Goal: Information Seeking & Learning: Learn about a topic

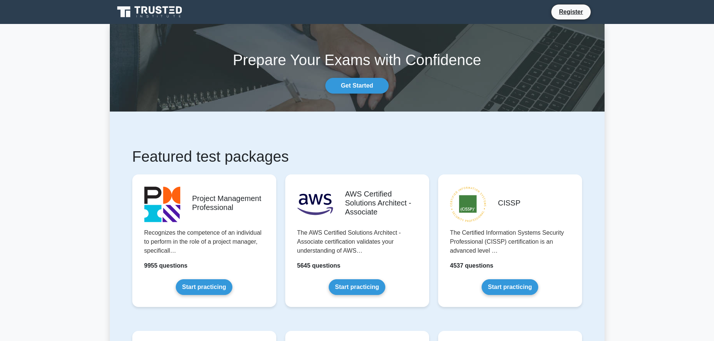
click at [194, 284] on link "Start practicing" at bounding box center [204, 288] width 57 height 16
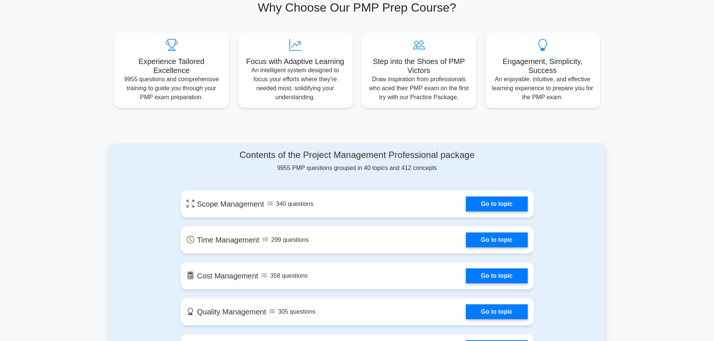
scroll to position [262, 0]
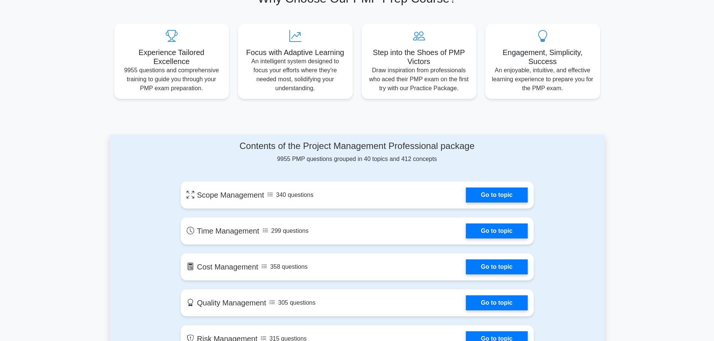
click at [466, 189] on link "Go to topic" at bounding box center [496, 195] width 61 height 15
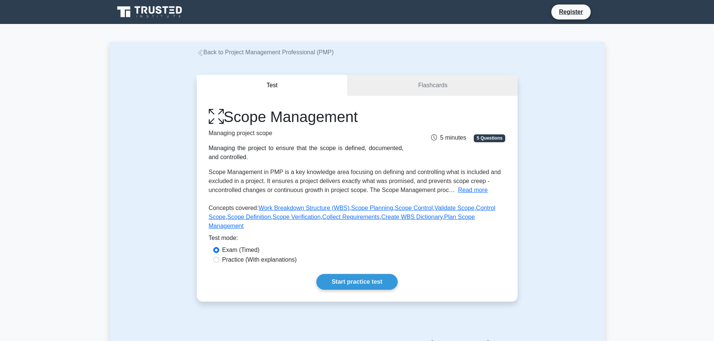
click at [251, 256] on label "Practice (With explanations)" at bounding box center [259, 260] width 75 height 9
click at [219, 257] on input "Practice (With explanations)" at bounding box center [216, 260] width 6 height 6
radio input "true"
click at [364, 274] on link "Start practice test" at bounding box center [356, 282] width 81 height 16
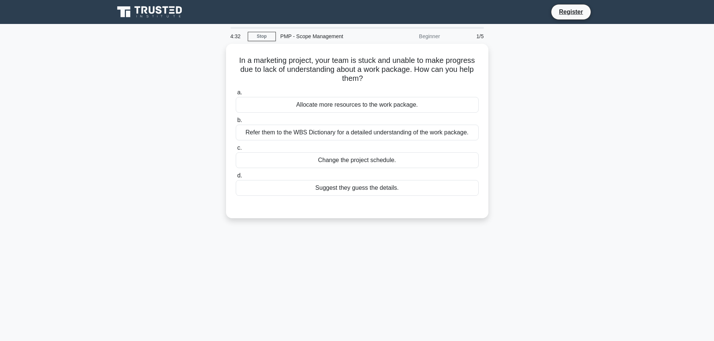
click at [364, 133] on div "Refer them to the WBS Dictionary for a detailed understanding of the work packa…" at bounding box center [357, 133] width 243 height 16
click at [236, 123] on input "b. Refer them to the WBS Dictionary for a detailed understanding of the work pa…" at bounding box center [236, 120] width 0 height 5
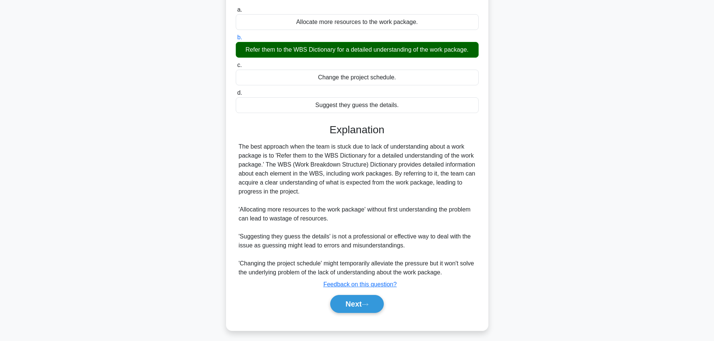
scroll to position [85, 0]
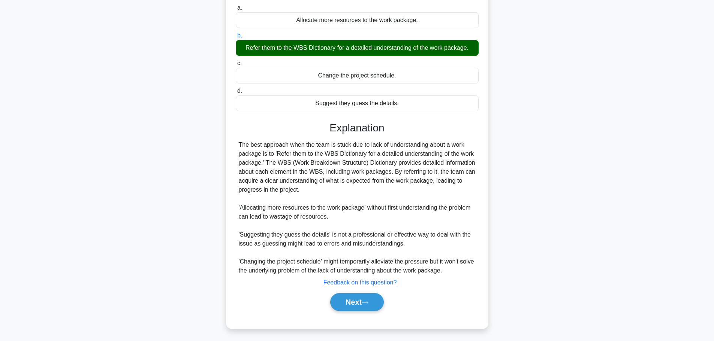
click at [351, 305] on button "Next" at bounding box center [357, 302] width 54 height 18
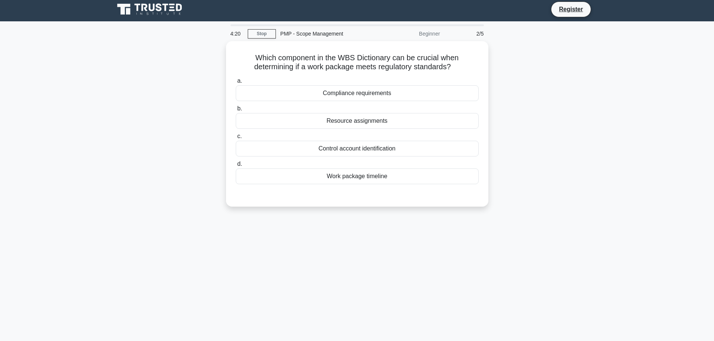
scroll to position [0, 0]
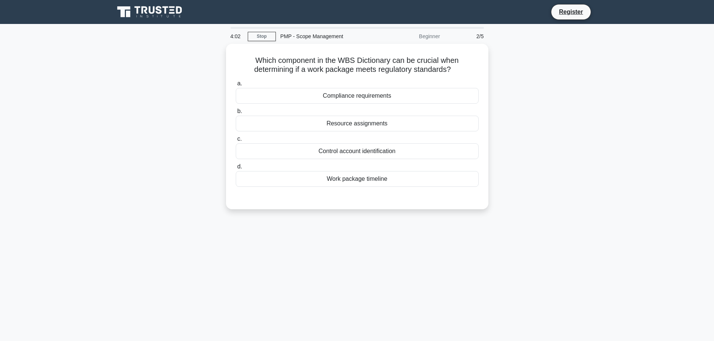
click at [352, 96] on div "Compliance requirements" at bounding box center [357, 96] width 243 height 16
click at [236, 86] on input "a. Compliance requirements" at bounding box center [236, 83] width 0 height 5
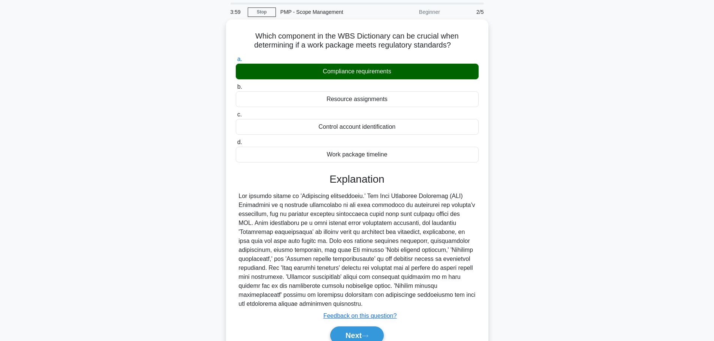
scroll to position [37, 0]
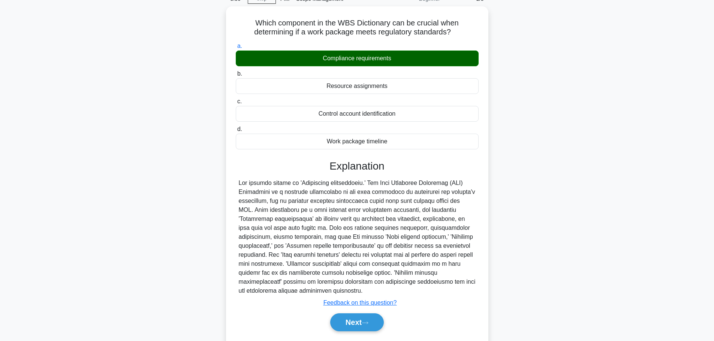
click at [344, 317] on button "Next" at bounding box center [357, 323] width 54 height 18
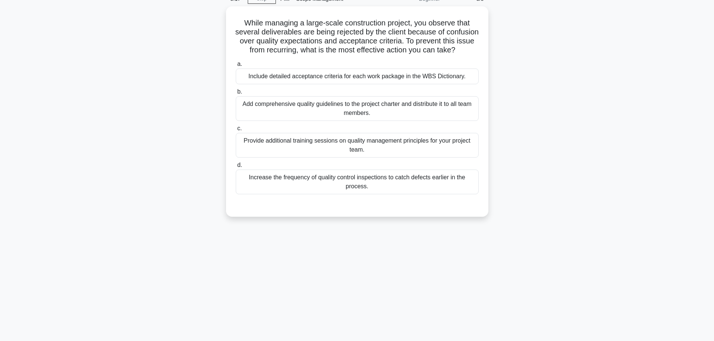
click at [359, 83] on div "Include detailed acceptance criteria for each work package in the WBS Dictionar…" at bounding box center [357, 77] width 243 height 16
click at [236, 67] on input "a. Include detailed acceptance criteria for each work package in the WBS Dictio…" at bounding box center [236, 64] width 0 height 5
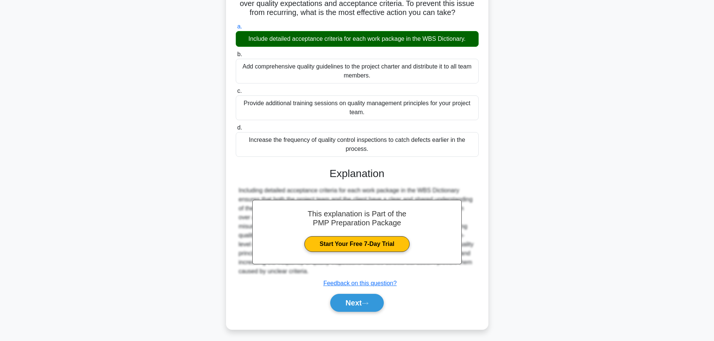
scroll to position [85, 0]
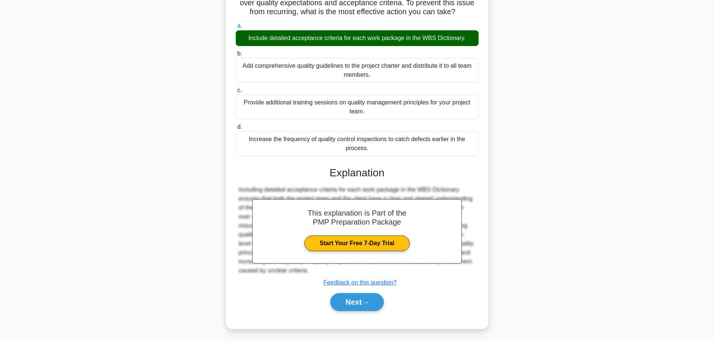
click at [347, 303] on button "Next" at bounding box center [357, 302] width 54 height 18
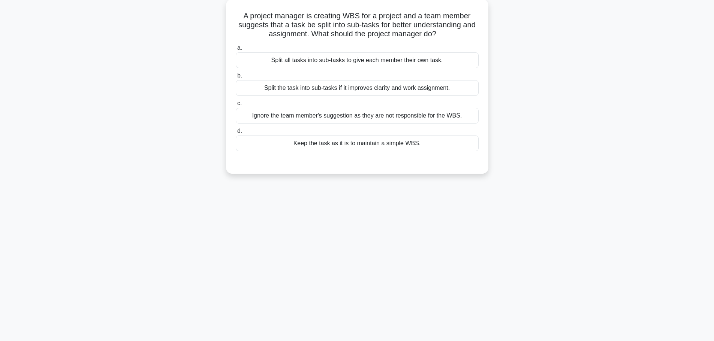
scroll to position [26, 0]
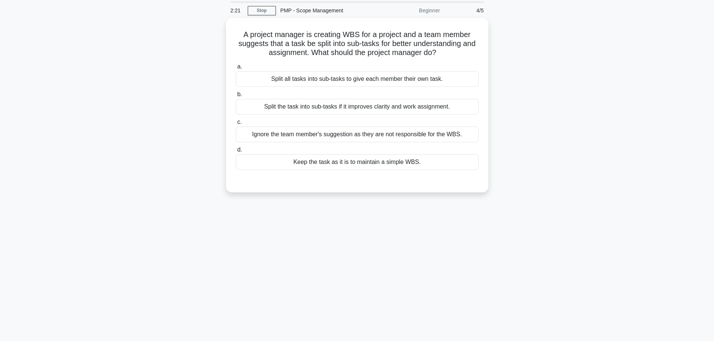
click at [352, 105] on div "Split the task into sub-tasks if it improves clarity and work assignment." at bounding box center [357, 107] width 243 height 16
click at [236, 97] on input "b. Split the task into sub-tasks if it improves clarity and work assignment." at bounding box center [236, 94] width 0 height 5
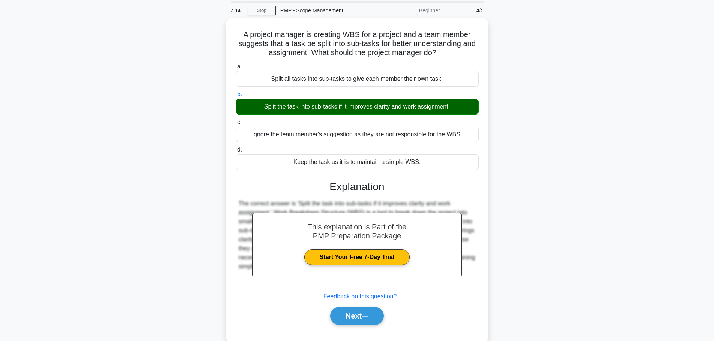
click at [350, 313] on button "Next" at bounding box center [357, 316] width 54 height 18
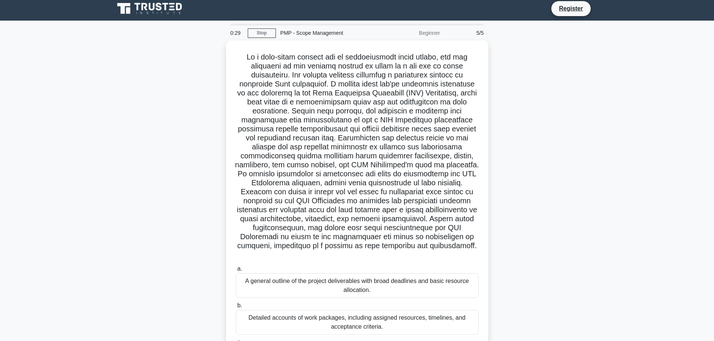
scroll to position [0, 0]
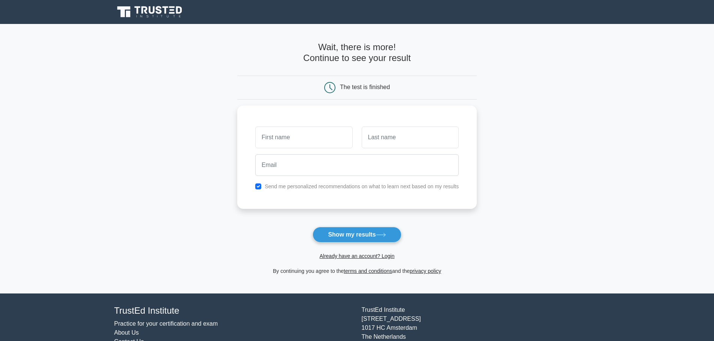
click at [349, 238] on button "Show my results" at bounding box center [357, 235] width 88 height 16
type input "Kofo"
click at [389, 139] on input "text" at bounding box center [410, 138] width 97 height 22
type input "Adenola"
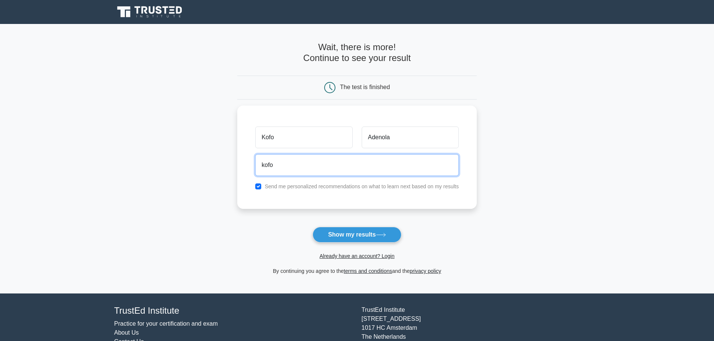
type input "kofogunkoya@yahoo.com"
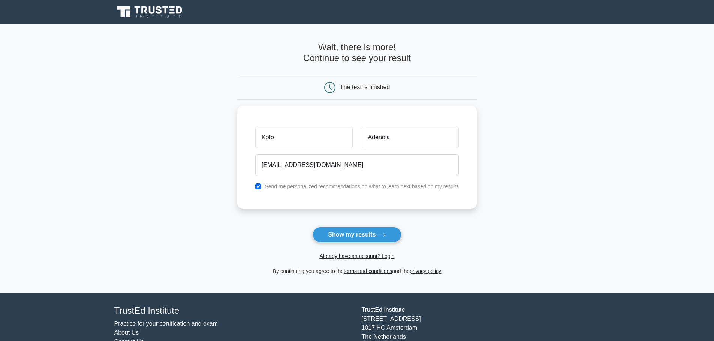
click at [358, 235] on button "Show my results" at bounding box center [357, 235] width 88 height 16
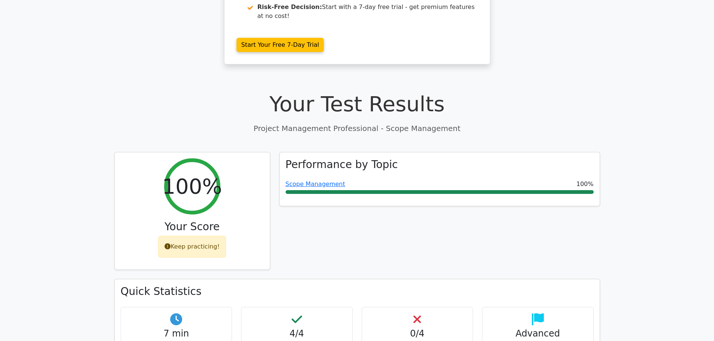
scroll to position [187, 0]
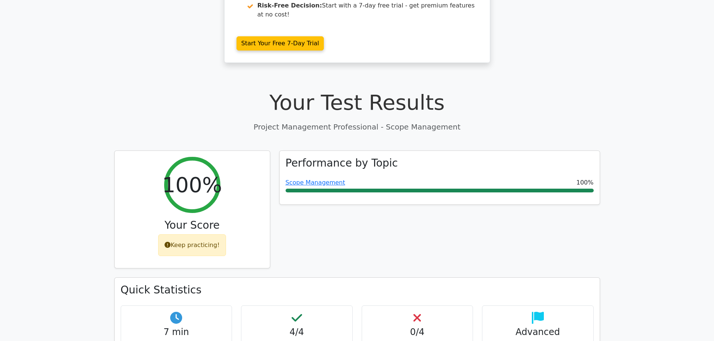
click at [318, 179] on link "Scope Management" at bounding box center [316, 182] width 60 height 7
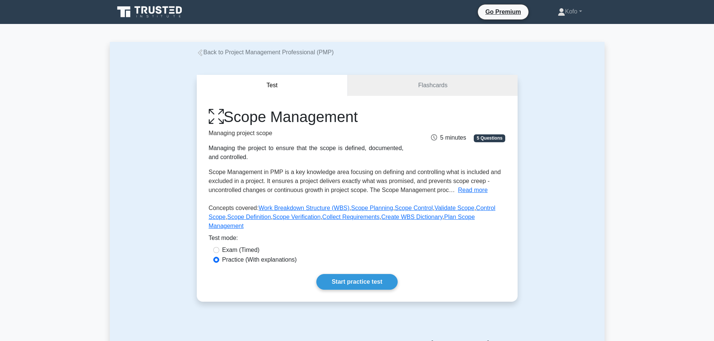
click at [406, 91] on link "Flashcards" at bounding box center [432, 85] width 169 height 21
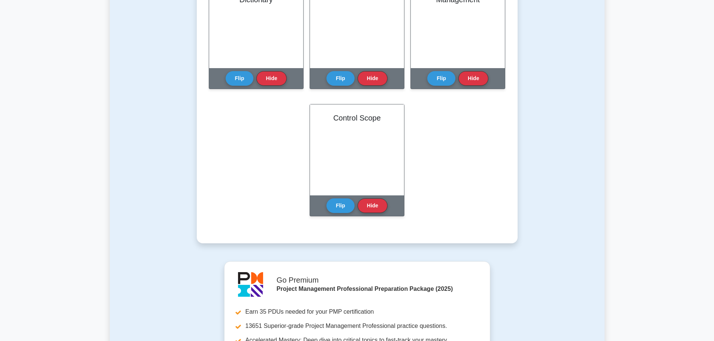
scroll to position [487, 0]
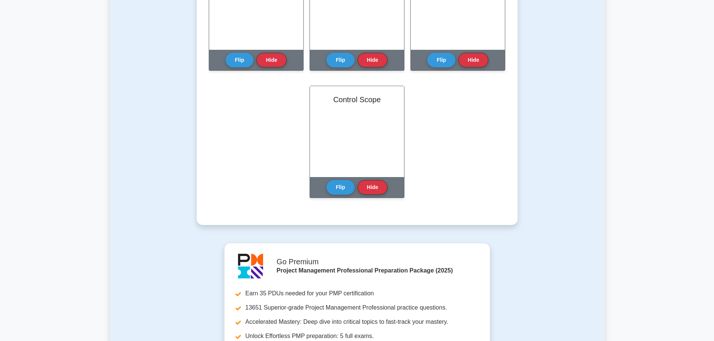
click at [327, 181] on button "Flip" at bounding box center [340, 187] width 28 height 15
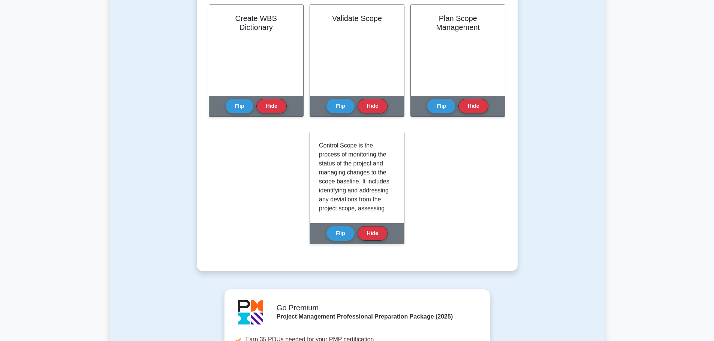
scroll to position [450, 0]
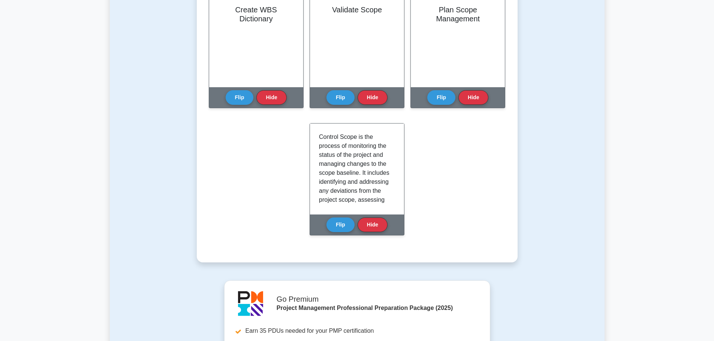
click at [340, 223] on button "Flip" at bounding box center [340, 225] width 28 height 15
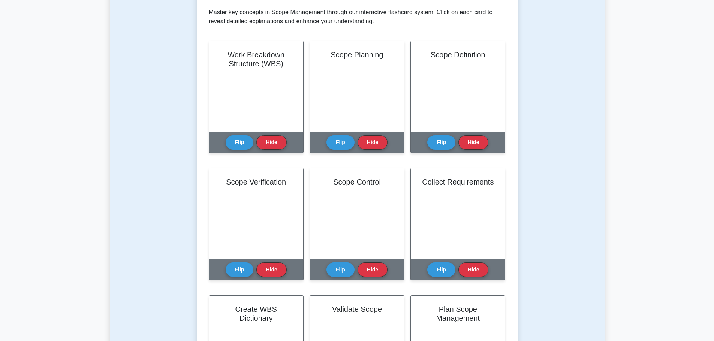
scroll to position [0, 0]
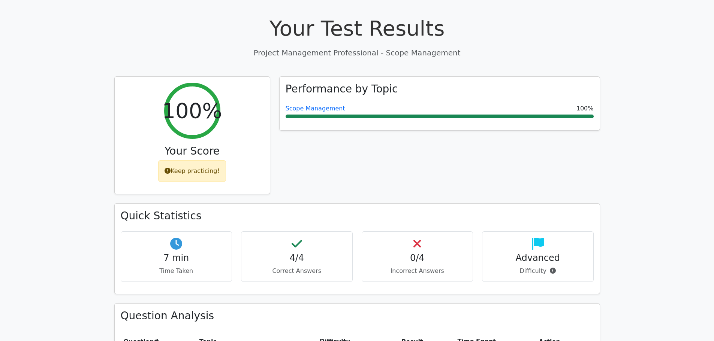
scroll to position [150, 0]
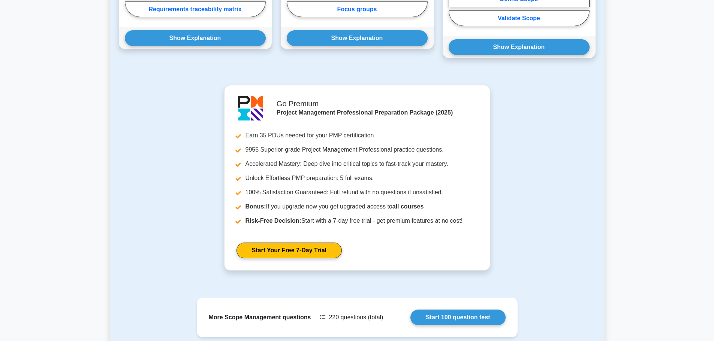
scroll to position [487, 0]
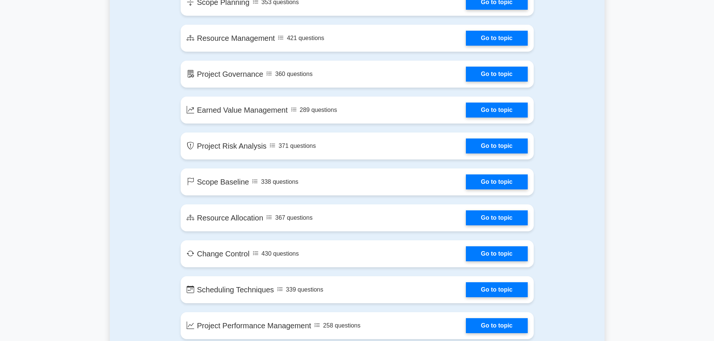
scroll to position [1124, 0]
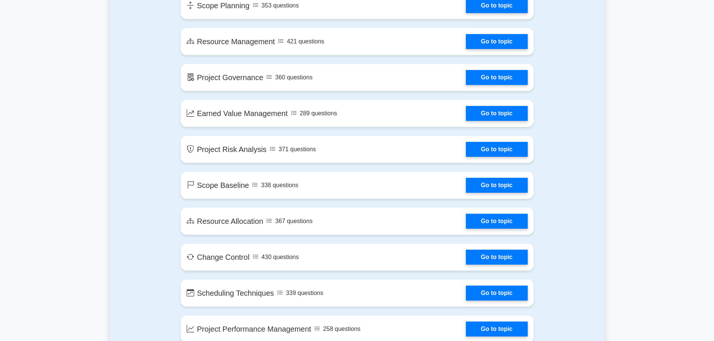
click at [486, 259] on link "Go to topic" at bounding box center [496, 257] width 61 height 15
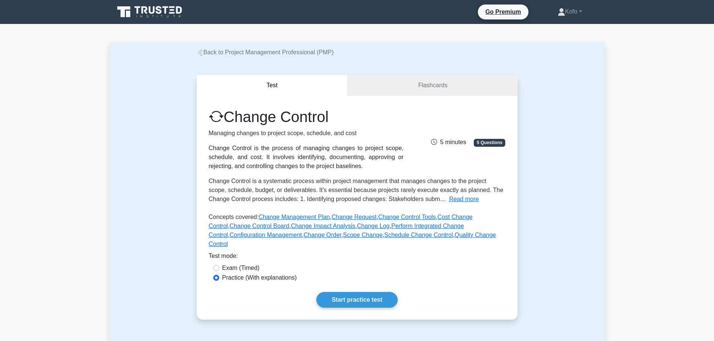
click at [354, 292] on link "Start practice test" at bounding box center [356, 300] width 81 height 16
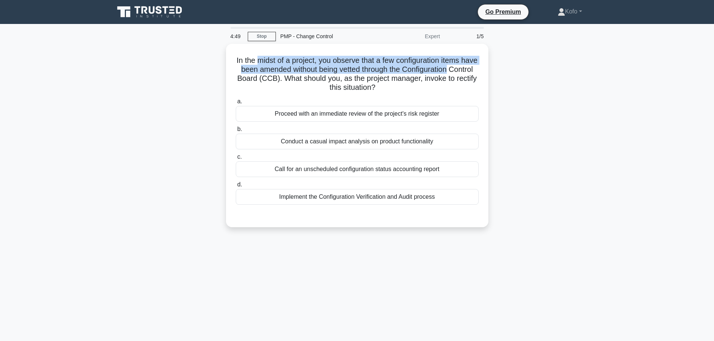
drag, startPoint x: 266, startPoint y: 59, endPoint x: 473, endPoint y: 70, distance: 206.8
click at [473, 70] on h5 "In the midst of a project, you observe that a few configuration items have been…" at bounding box center [357, 74] width 244 height 37
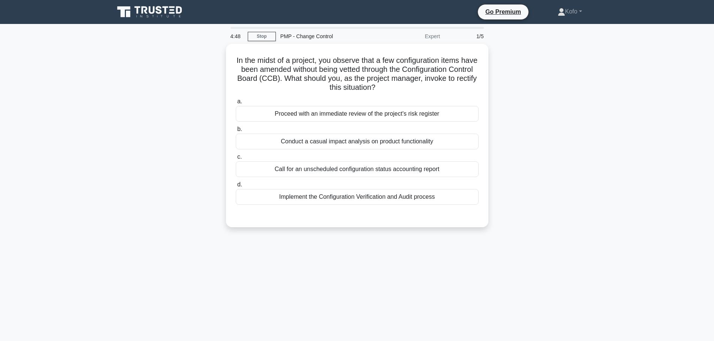
click at [257, 60] on h5 "In the midst of a project, you observe that a few configuration items have been…" at bounding box center [357, 74] width 244 height 37
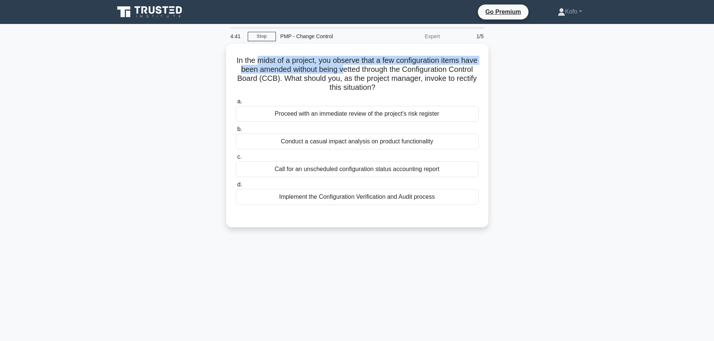
drag, startPoint x: 270, startPoint y: 58, endPoint x: 366, endPoint y: 65, distance: 96.2
click at [366, 65] on h5 "In the midst of a project, you observe that a few configuration items have been…" at bounding box center [357, 74] width 244 height 37
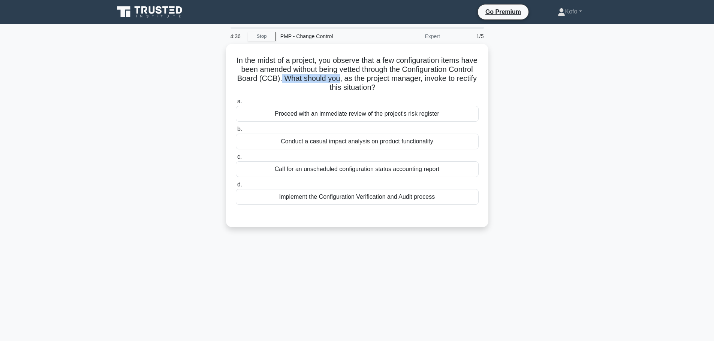
drag, startPoint x: 307, startPoint y: 77, endPoint x: 367, endPoint y: 78, distance: 59.6
click at [367, 78] on h5 "In the midst of a project, you observe that a few configuration items have been…" at bounding box center [357, 74] width 244 height 37
click at [339, 60] on h5 "In the midst of a project, you observe that a few configuration items have been…" at bounding box center [357, 74] width 244 height 37
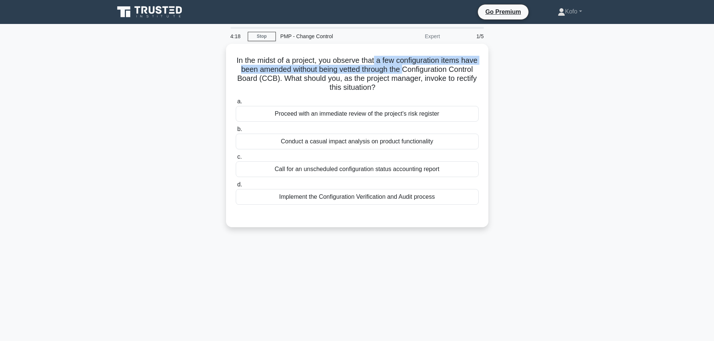
drag, startPoint x: 384, startPoint y: 59, endPoint x: 427, endPoint y: 65, distance: 43.5
click at [427, 65] on h5 "In the midst of a project, you observe that a few configuration items have been…" at bounding box center [357, 74] width 244 height 37
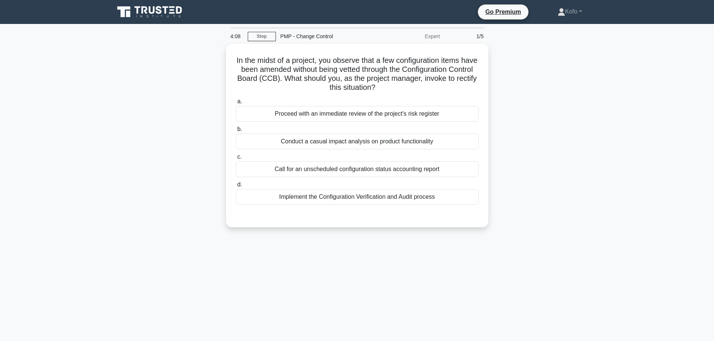
click at [362, 169] on div "Call for an unscheduled configuration status accounting report" at bounding box center [357, 170] width 243 height 16
click at [236, 160] on input "c. Call for an unscheduled configuration status accounting report" at bounding box center [236, 157] width 0 height 5
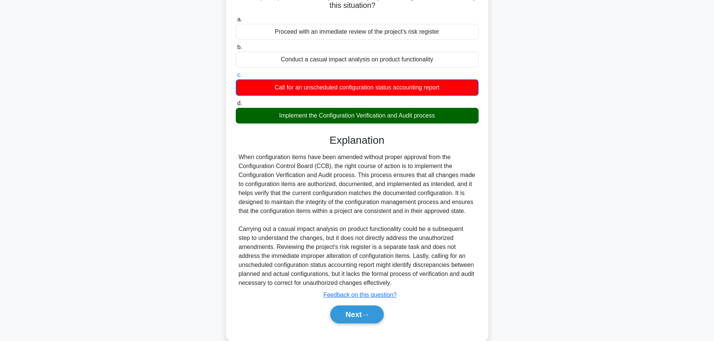
scroll to position [95, 0]
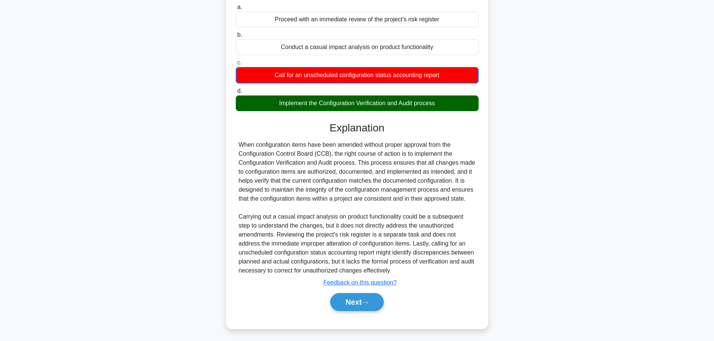
click at [346, 303] on button "Next" at bounding box center [357, 302] width 54 height 18
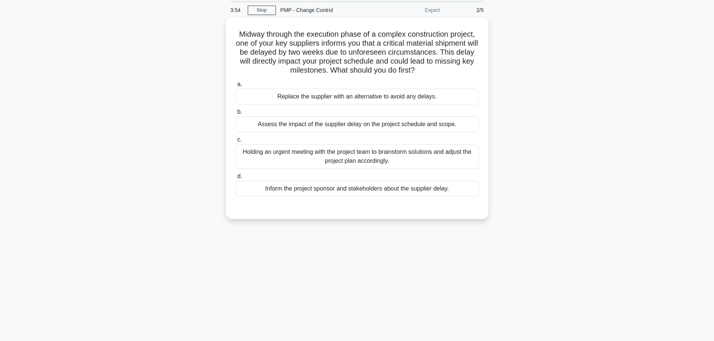
scroll to position [26, 0]
click at [290, 126] on div "Assess the impact of the supplier delay on the project schedule and scope." at bounding box center [357, 125] width 243 height 16
click at [236, 115] on input "b. Assess the impact of the supplier delay on the project schedule and scope." at bounding box center [236, 112] width 0 height 5
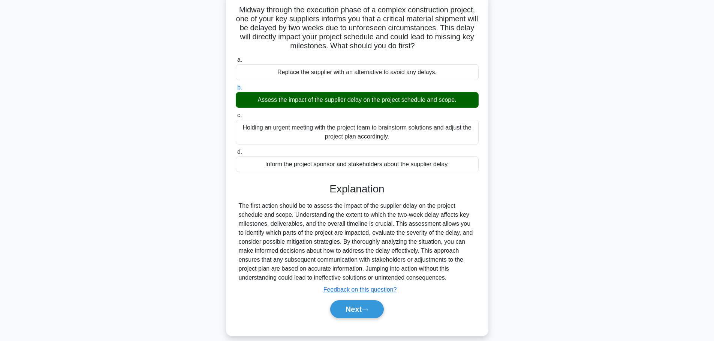
scroll to position [63, 0]
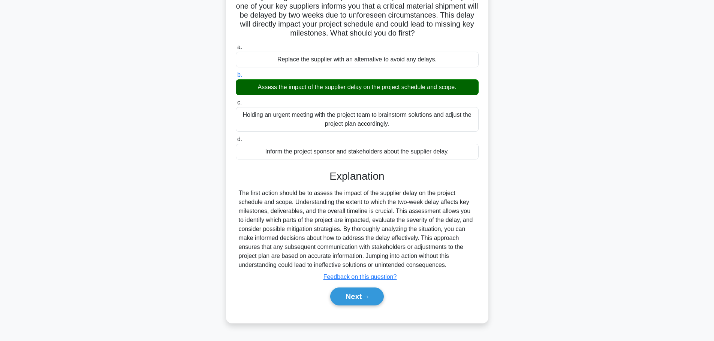
click at [349, 293] on button "Next" at bounding box center [357, 297] width 54 height 18
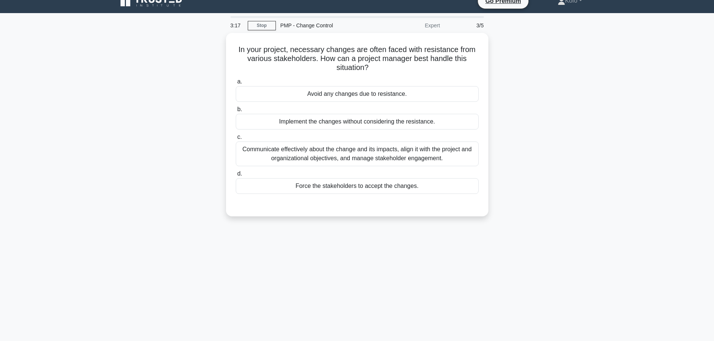
scroll to position [0, 0]
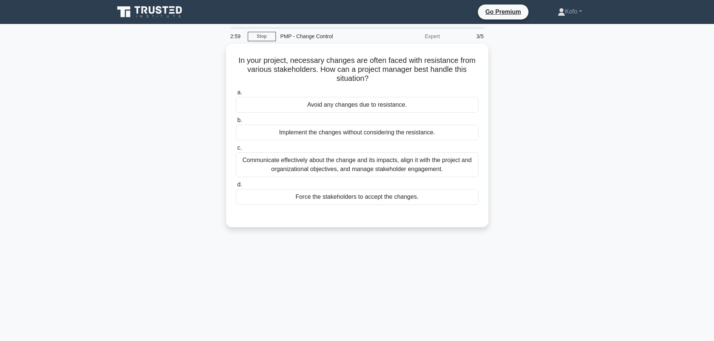
click at [328, 163] on div "Communicate effectively about the change and its impacts, align it with the pro…" at bounding box center [357, 165] width 243 height 25
click at [236, 151] on input "c. Communicate effectively about the change and its impacts, align it with the …" at bounding box center [236, 148] width 0 height 5
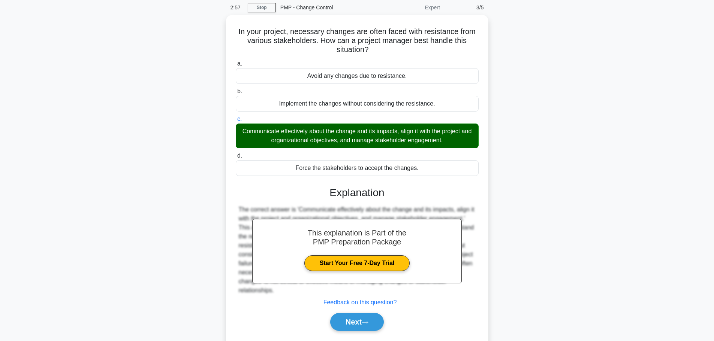
scroll to position [63, 0]
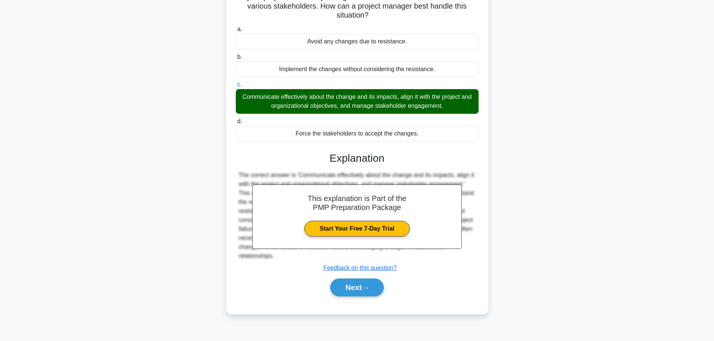
click at [346, 283] on button "Next" at bounding box center [357, 288] width 54 height 18
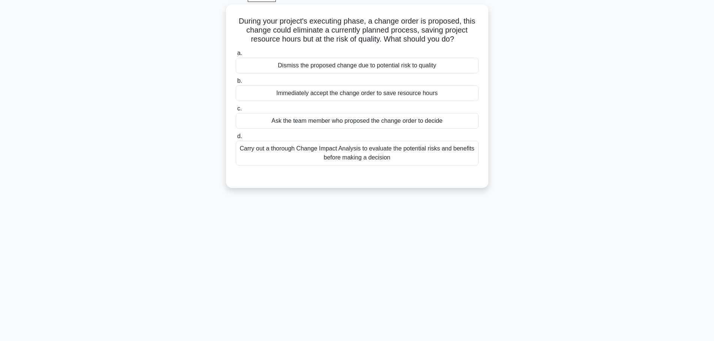
scroll to position [0, 0]
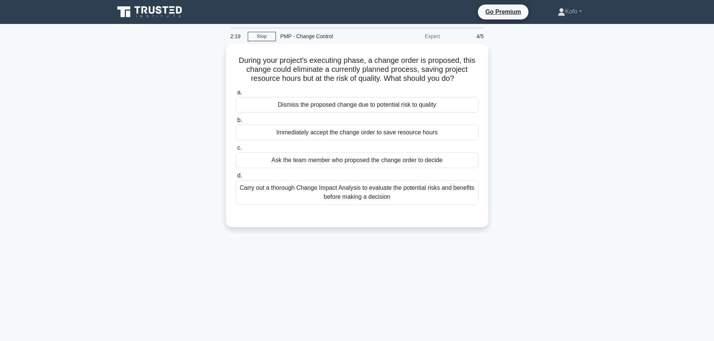
click at [382, 191] on div "Carry out a thorough Change Impact Analysis to evaluate the potential risks and…" at bounding box center [357, 192] width 243 height 25
click at [236, 178] on input "d. Carry out a thorough Change Impact Analysis to evaluate the potential risks …" at bounding box center [236, 176] width 0 height 5
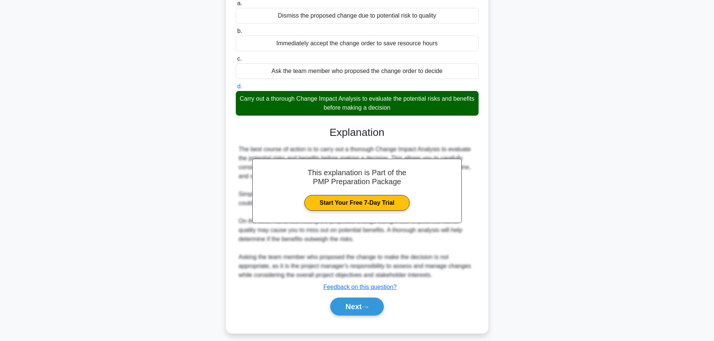
scroll to position [94, 0]
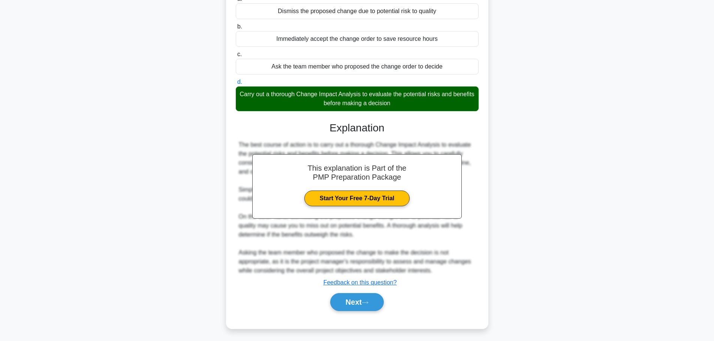
click at [339, 300] on button "Next" at bounding box center [357, 302] width 54 height 18
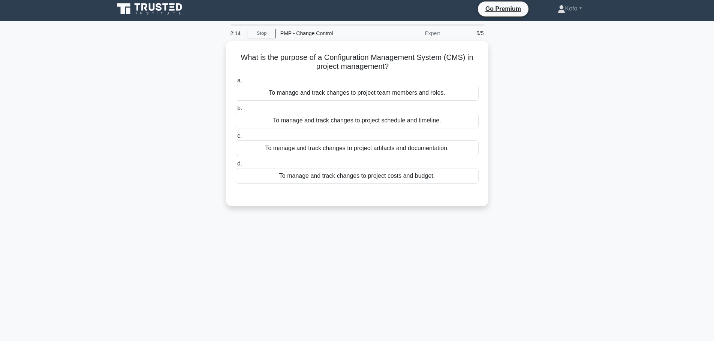
scroll to position [0, 0]
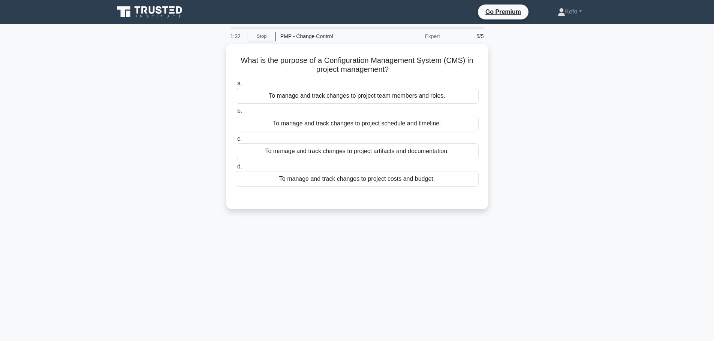
click at [342, 153] on div "To manage and track changes to project artifacts and documentation." at bounding box center [357, 152] width 243 height 16
click at [236, 142] on input "c. To manage and track changes to project artifacts and documentation." at bounding box center [236, 139] width 0 height 5
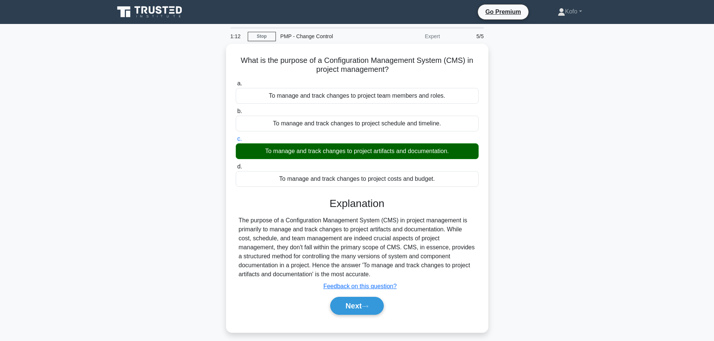
click at [359, 307] on button "Next" at bounding box center [357, 306] width 54 height 18
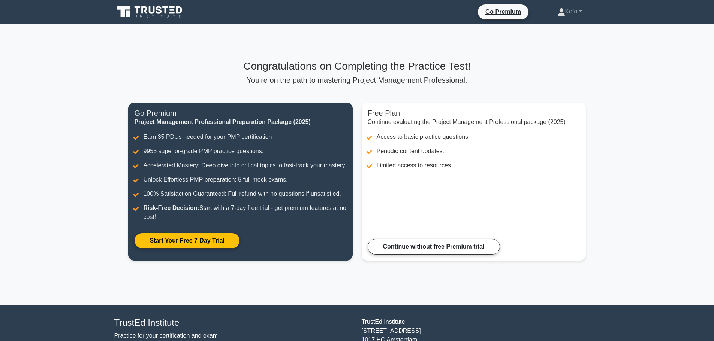
click at [426, 255] on link "Continue without free Premium trial" at bounding box center [434, 247] width 132 height 16
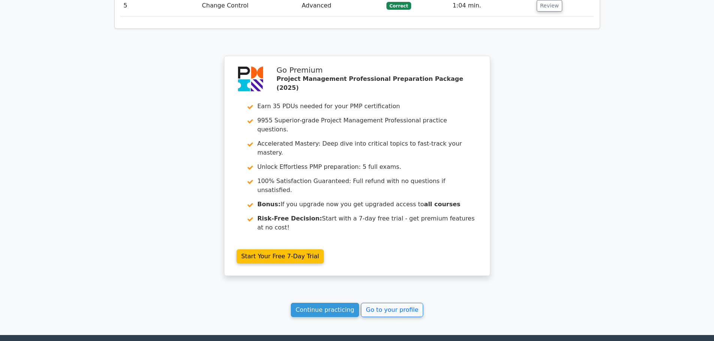
scroll to position [1091, 0]
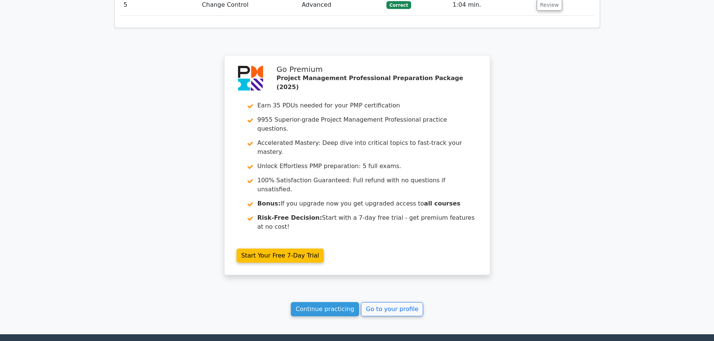
click at [314, 302] on link "Continue practicing" at bounding box center [325, 309] width 69 height 14
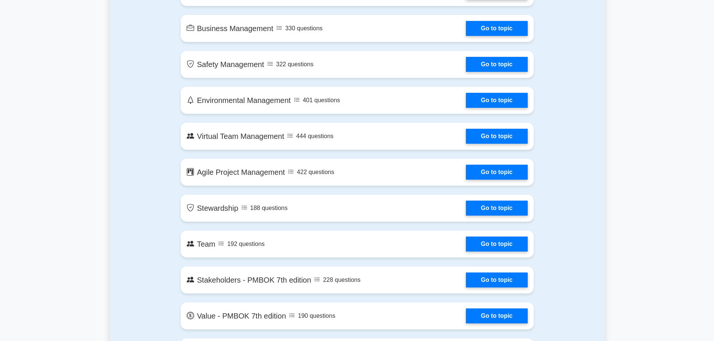
scroll to position [1499, 0]
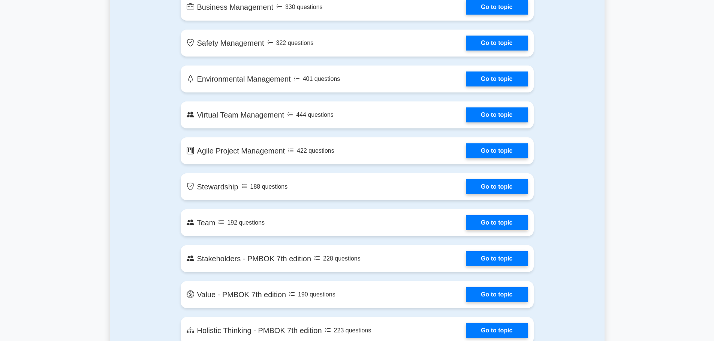
click at [503, 258] on link "Go to topic" at bounding box center [496, 258] width 61 height 15
